Goal: Task Accomplishment & Management: Check status

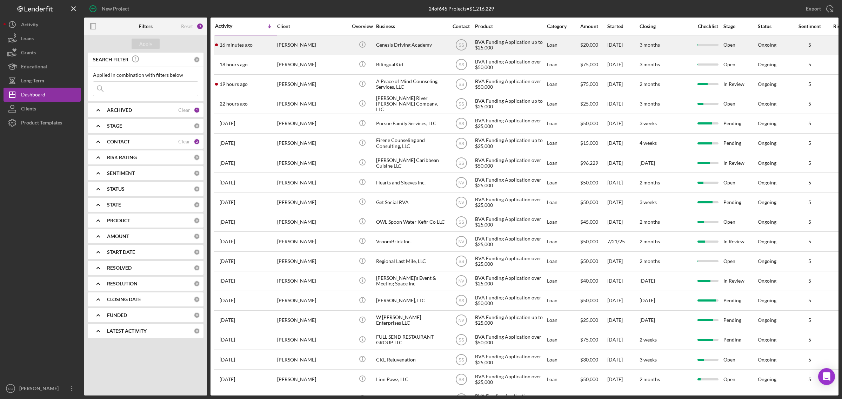
click at [436, 49] on div "Genesis Driving Academy" at bounding box center [411, 45] width 70 height 19
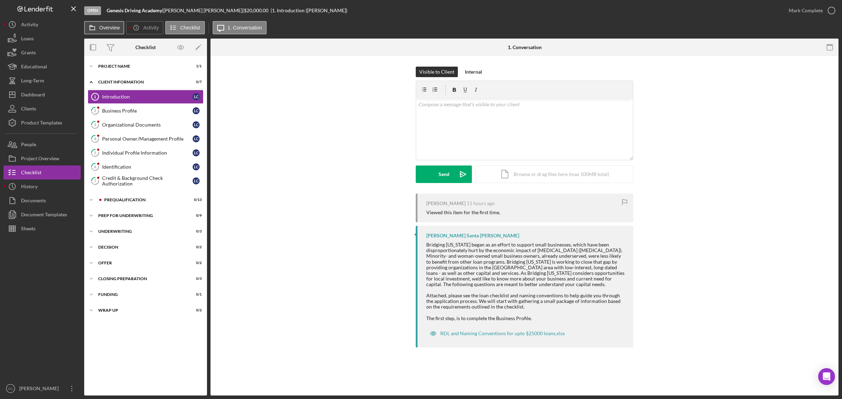
click at [108, 28] on label "Overview" at bounding box center [109, 28] width 20 height 6
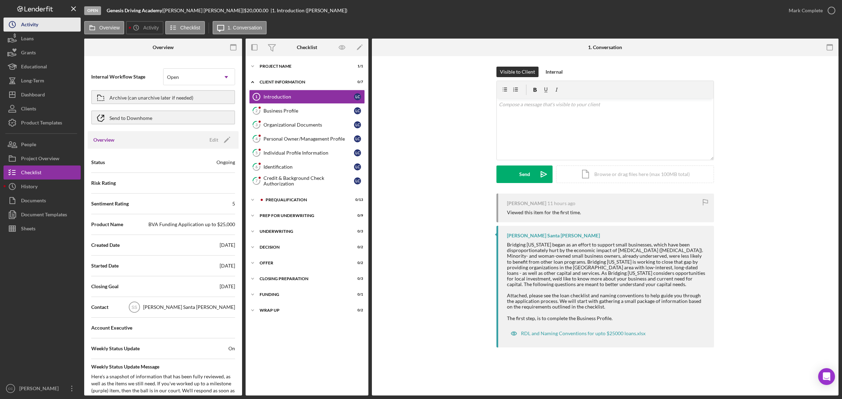
click at [54, 21] on button "Icon/History Activity" at bounding box center [42, 25] width 77 height 14
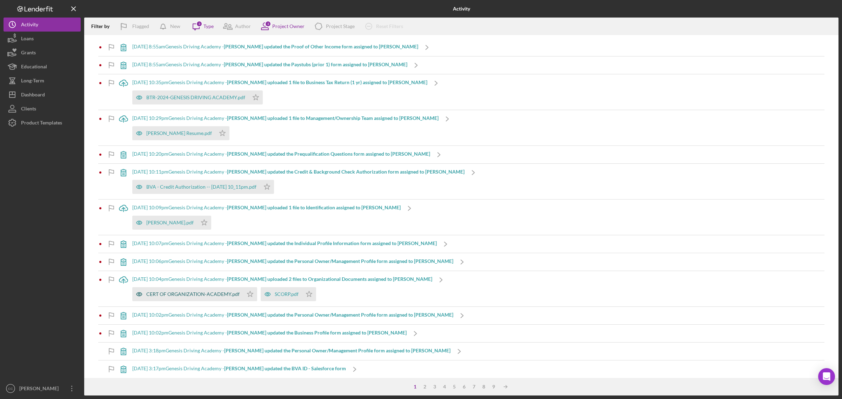
click at [214, 295] on div "CERT OF ORGANIZATION-ACADEMY.pdf" at bounding box center [192, 294] width 93 height 6
click at [220, 95] on div "BTR-2024-GENESIS DRIVING ACADEMY.pdf" at bounding box center [195, 98] width 99 height 6
